Goal: Navigation & Orientation: Find specific page/section

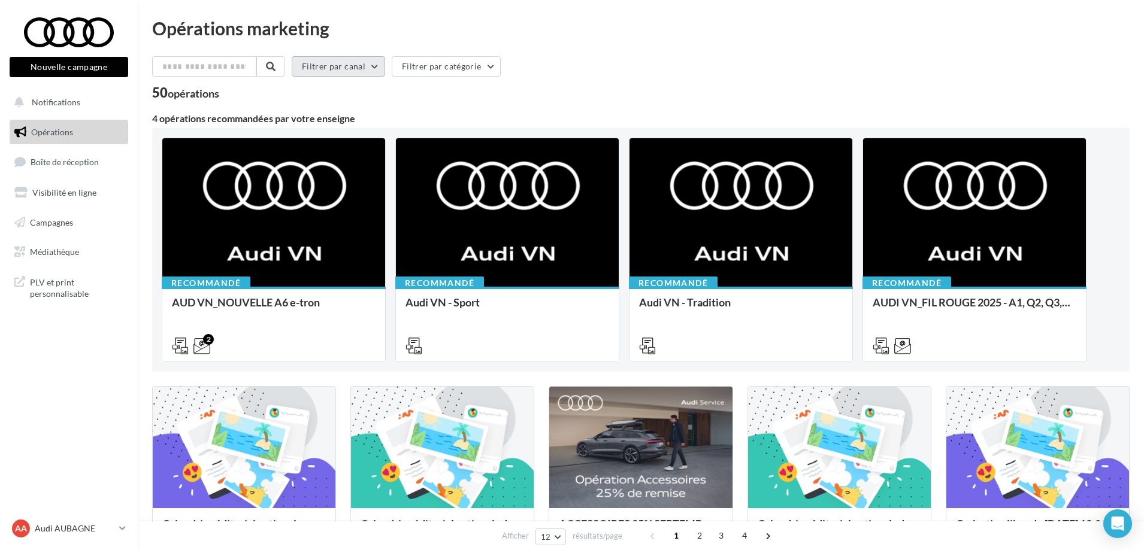
click at [347, 63] on button "Filtrer par canal" at bounding box center [338, 66] width 93 height 20
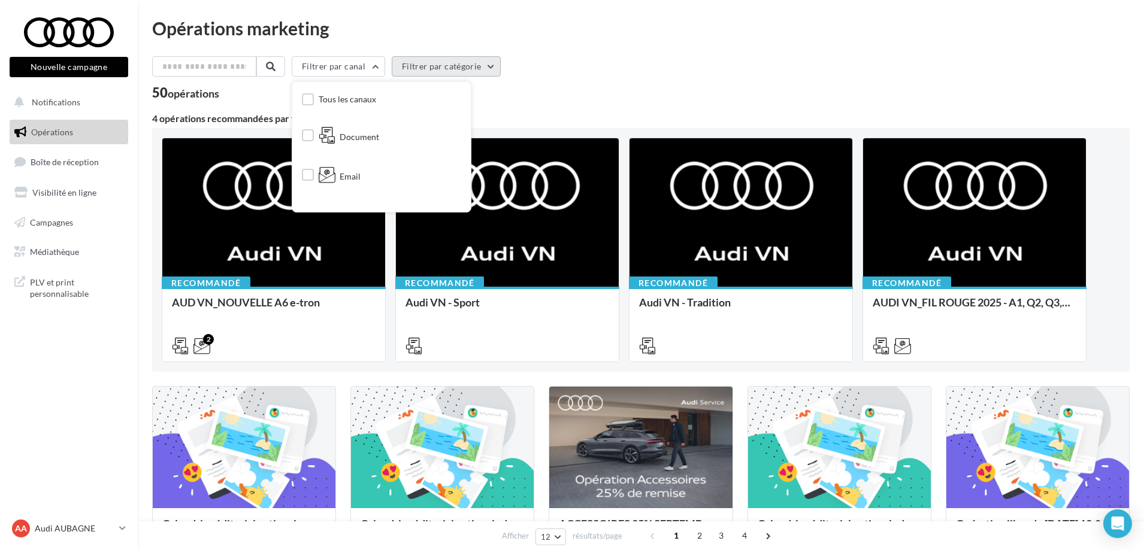
click at [444, 76] on button "Filtrer par catégorie" at bounding box center [446, 66] width 109 height 20
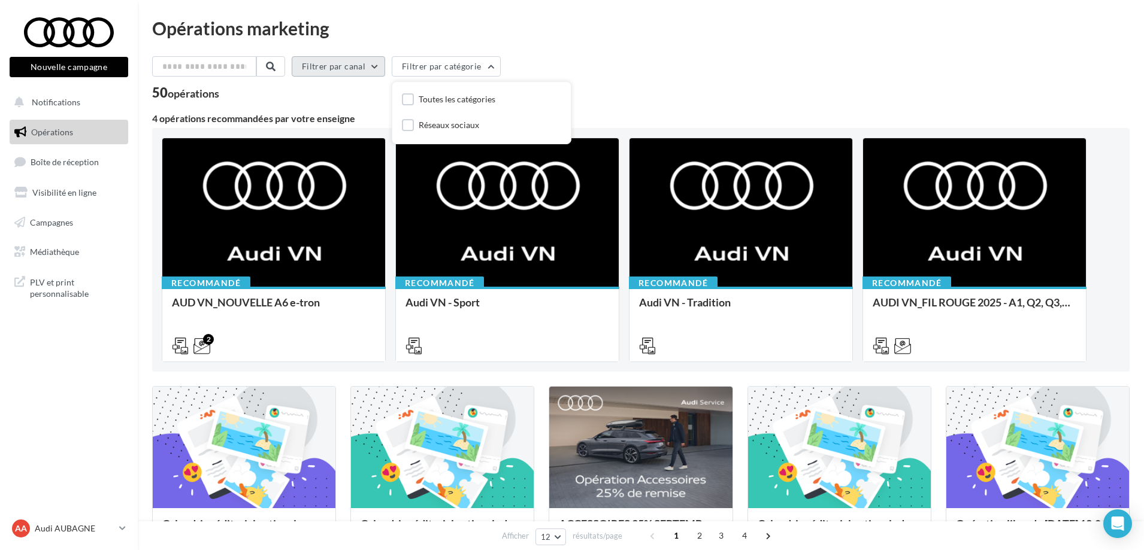
click at [352, 69] on button "Filtrer par canal" at bounding box center [338, 66] width 93 height 20
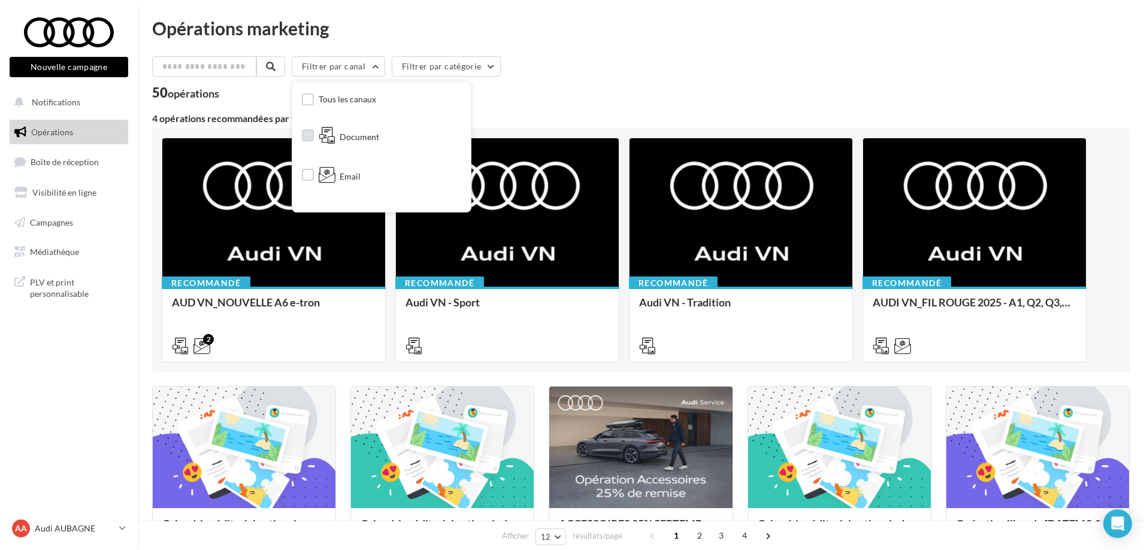
click at [371, 138] on span "Document" at bounding box center [359, 137] width 40 height 12
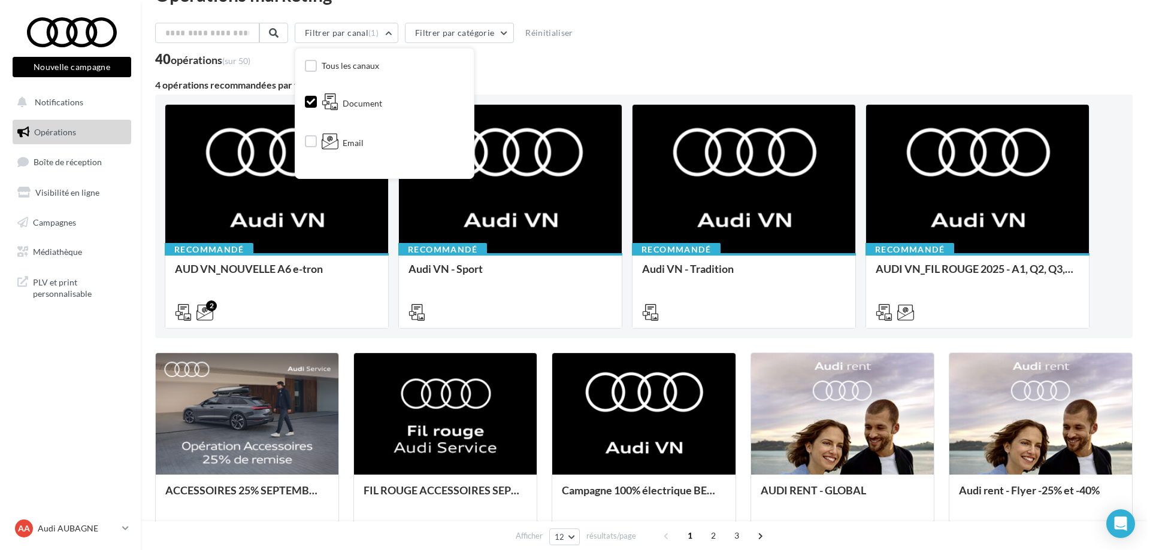
scroll to position [60, 0]
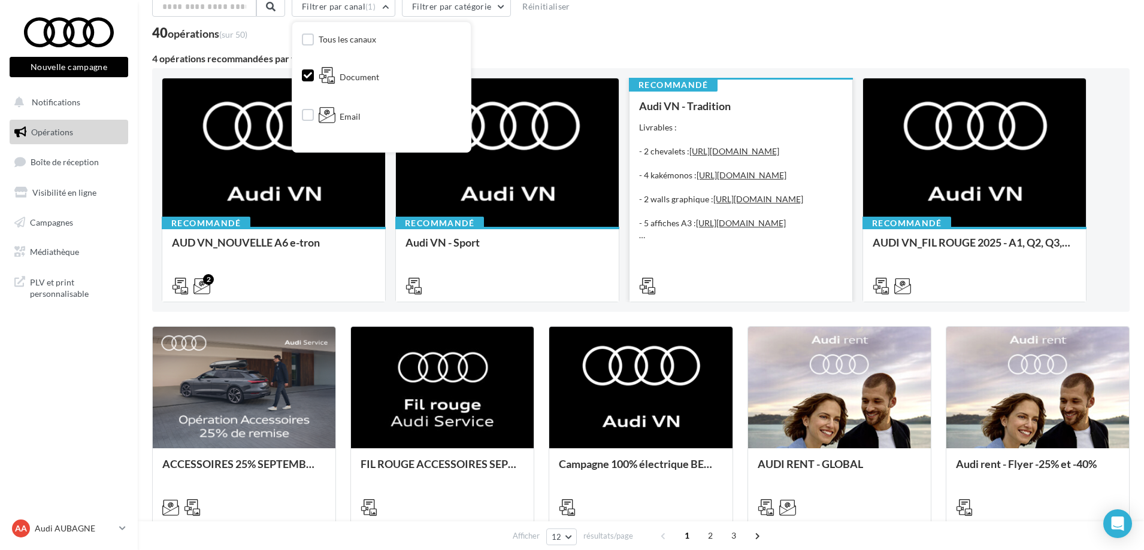
click at [766, 144] on div "Livrables : - 2 chevalets : [URL][DOMAIN_NAME] - 4 kakémonos : [URL][DOMAIN_NAM…" at bounding box center [741, 182] width 204 height 120
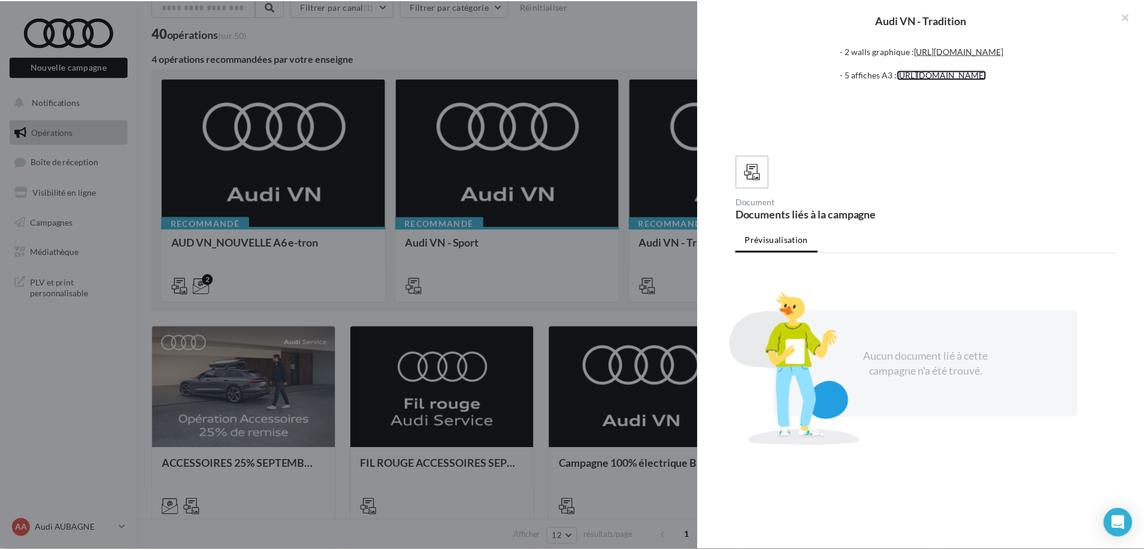
scroll to position [0, 0]
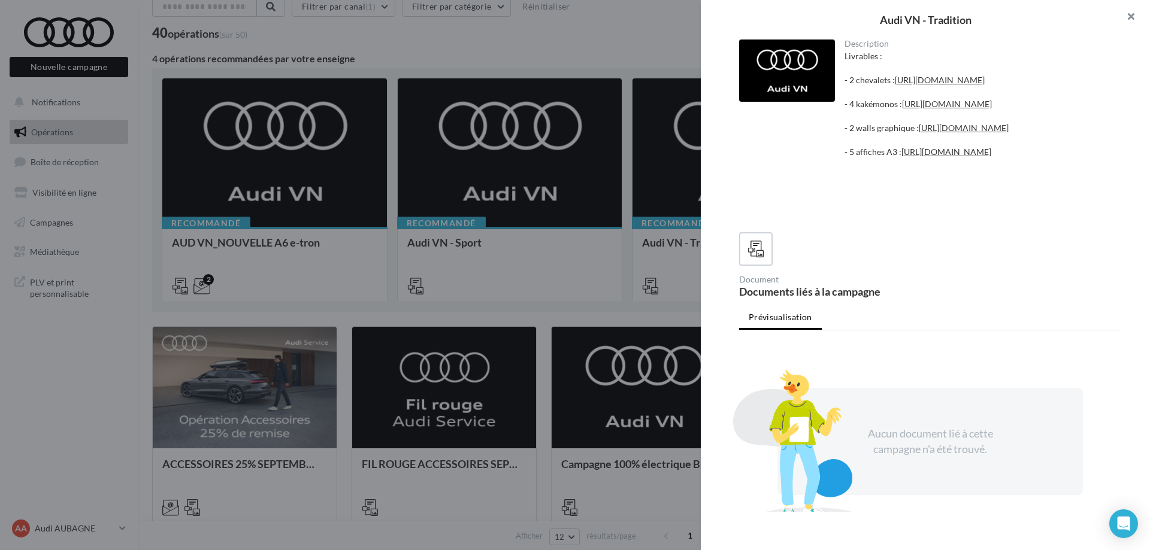
click at [1135, 15] on button "button" at bounding box center [1126, 18] width 48 height 36
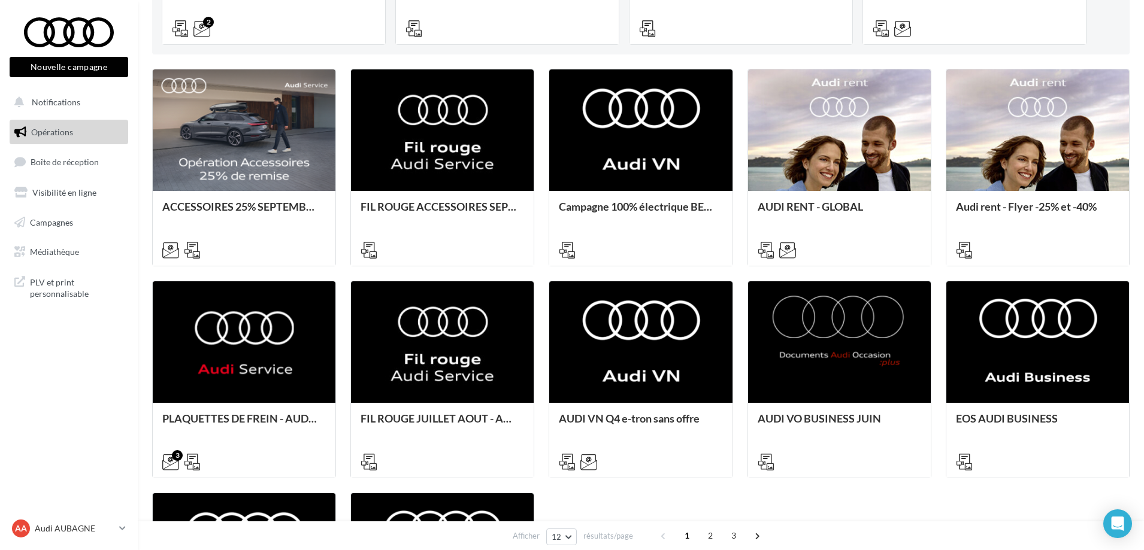
scroll to position [419, 0]
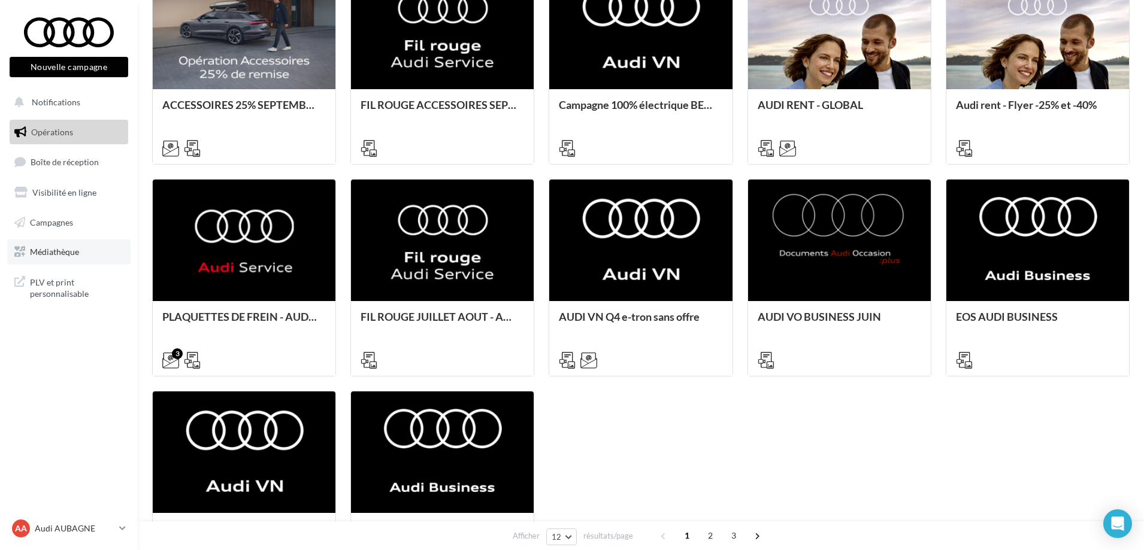
click at [52, 259] on link "Médiathèque" at bounding box center [68, 251] width 123 height 25
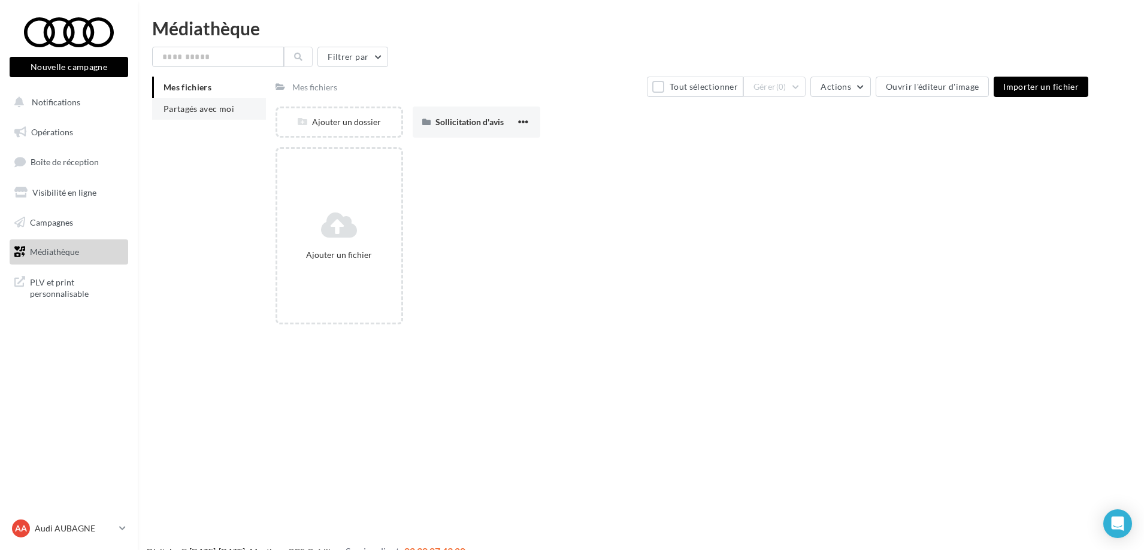
click at [204, 104] on span "Partagés avec moi" at bounding box center [198, 109] width 71 height 10
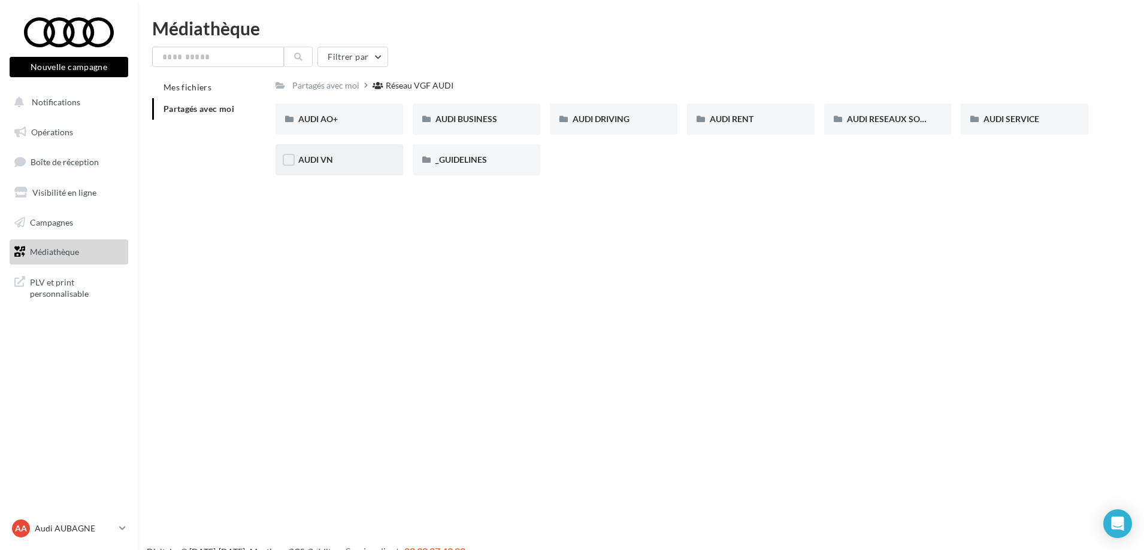
click at [338, 163] on div "AUDI VN" at bounding box center [339, 160] width 82 height 12
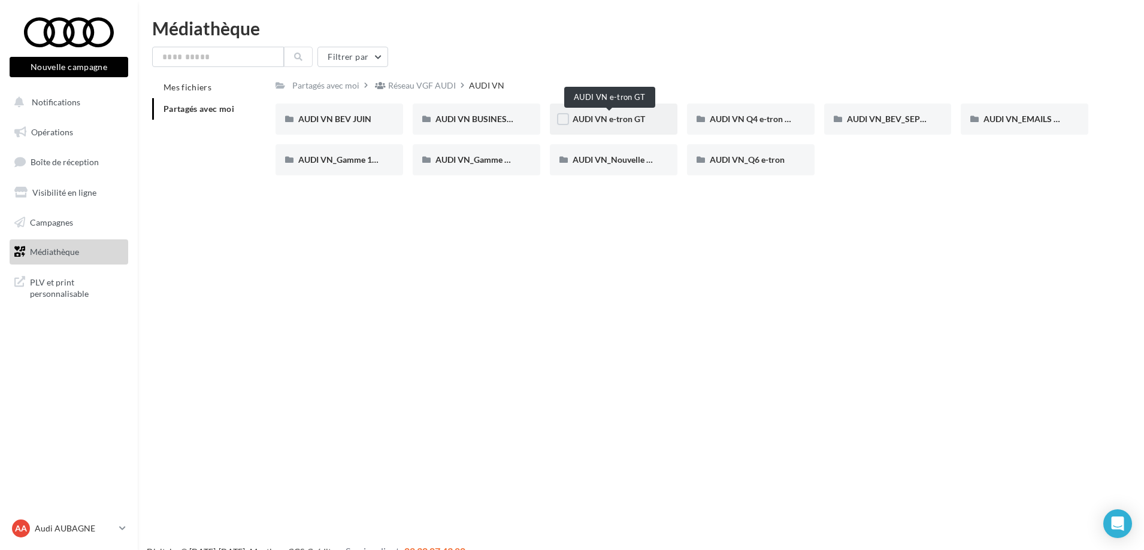
click at [637, 119] on span "AUDI VN e-tron GT" at bounding box center [608, 119] width 72 height 10
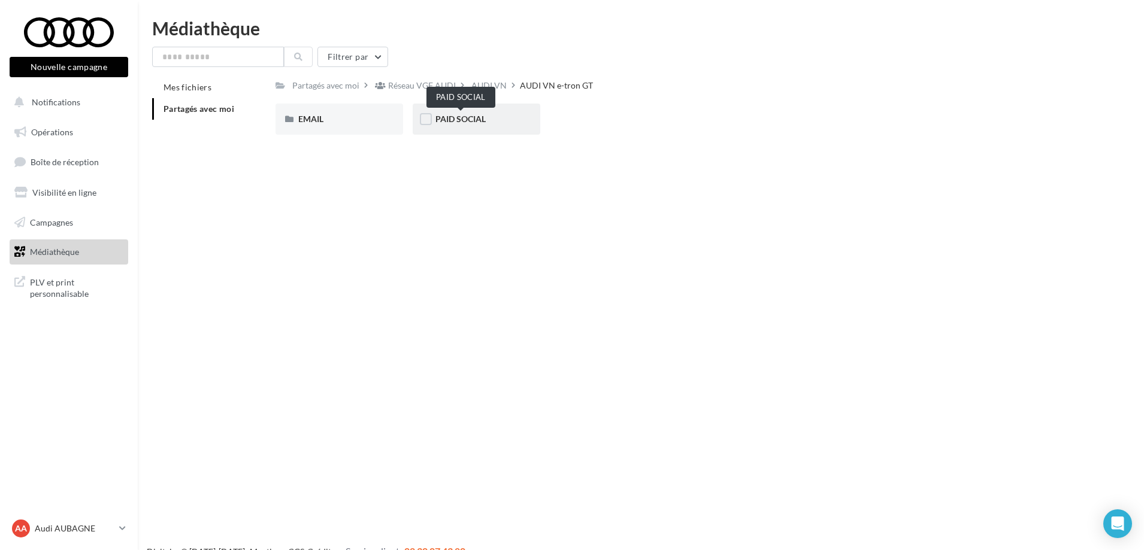
click at [461, 123] on span "PAID SOCIAL" at bounding box center [460, 119] width 50 height 10
click at [498, 85] on div "AUDI VN e-tron GT" at bounding box center [485, 86] width 73 height 12
click at [443, 84] on div "Réseau VGF AUDI" at bounding box center [422, 86] width 68 height 12
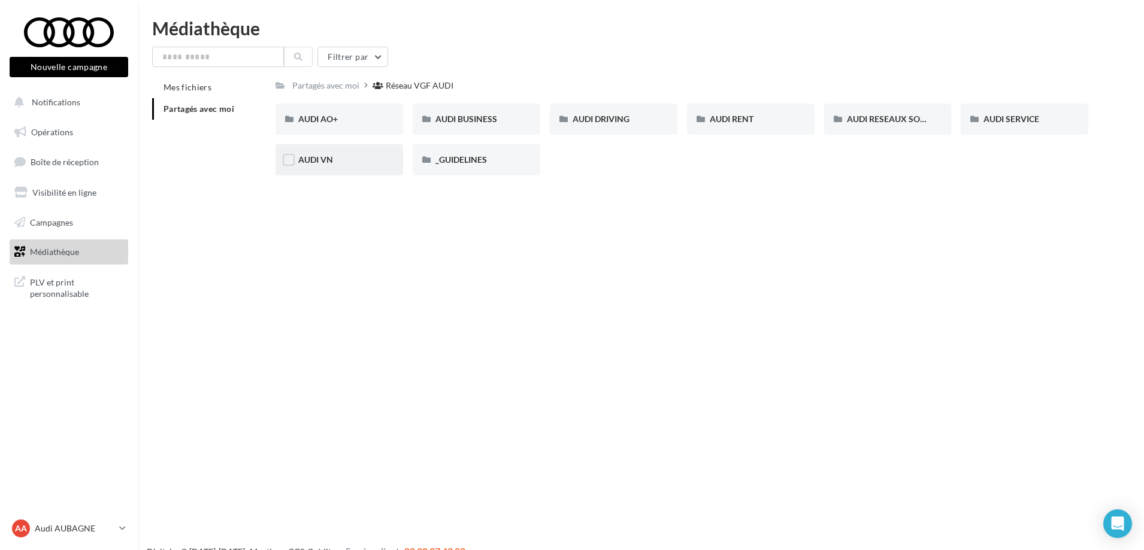
click at [361, 159] on div "AUDI VN" at bounding box center [339, 160] width 82 height 12
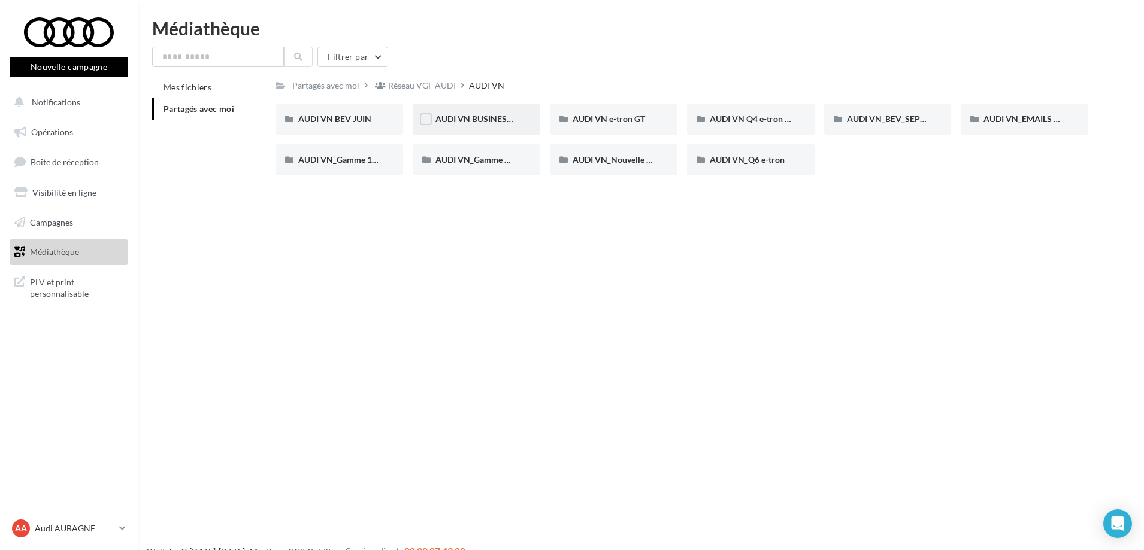
click at [454, 125] on div "AUDI VN BUSINESS JUIN VN JPO" at bounding box center [476, 119] width 82 height 12
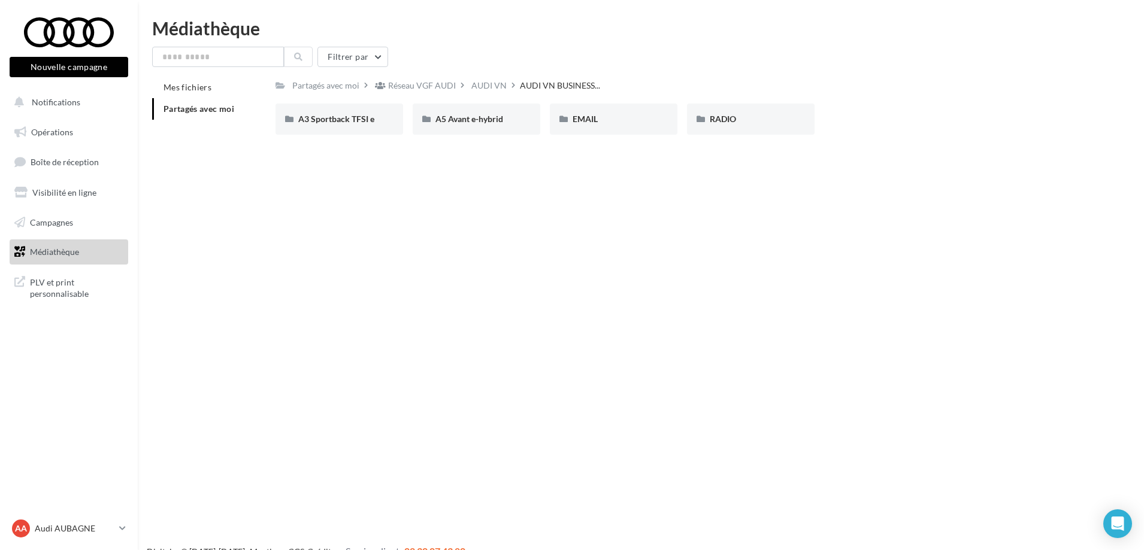
click at [454, 125] on div "A5 Avant e-hybrid" at bounding box center [476, 119] width 82 height 12
click at [590, 118] on div "VOL" at bounding box center [613, 119] width 82 height 12
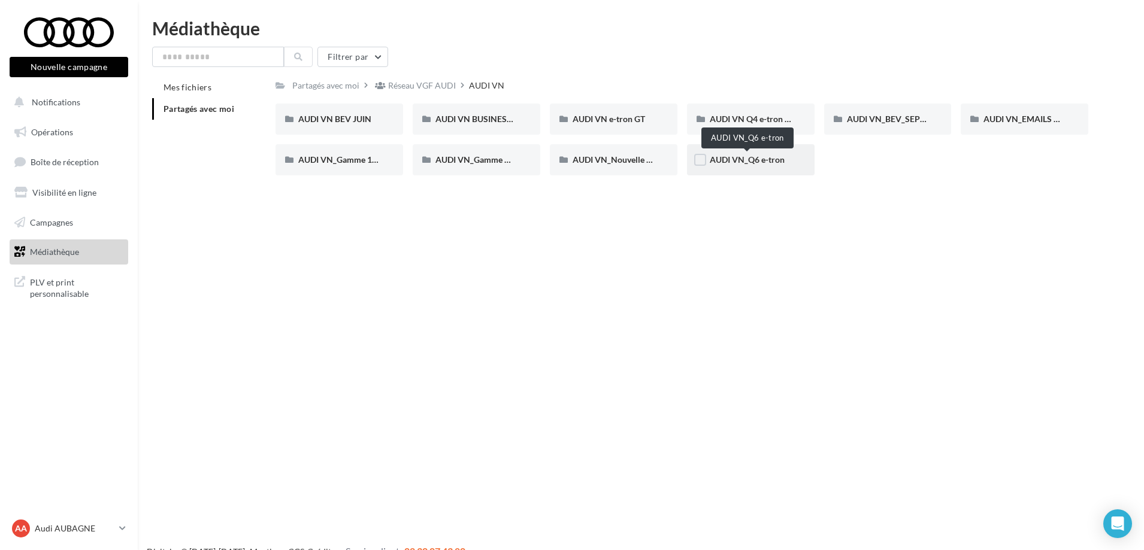
click at [735, 161] on span "AUDI VN_Q6 e-tron" at bounding box center [746, 159] width 75 height 10
